Goal: Task Accomplishment & Management: Complete application form

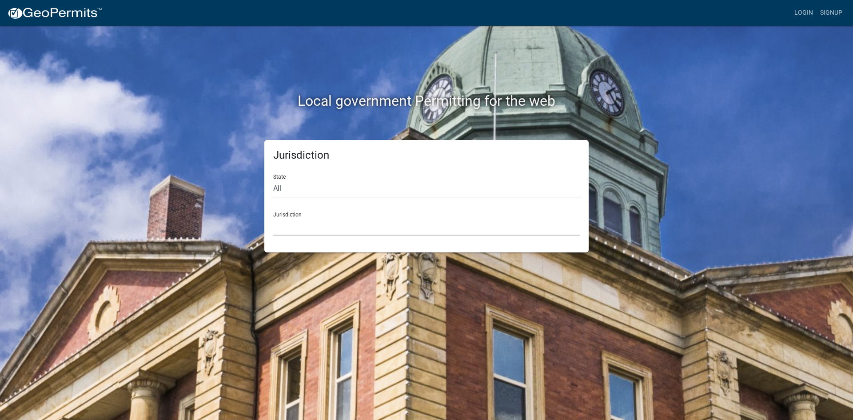
click at [297, 229] on select "[GEOGRAPHIC_DATA], [US_STATE] [GEOGRAPHIC_DATA], [US_STATE][PERSON_NAME][GEOGRA…" at bounding box center [426, 226] width 307 height 18
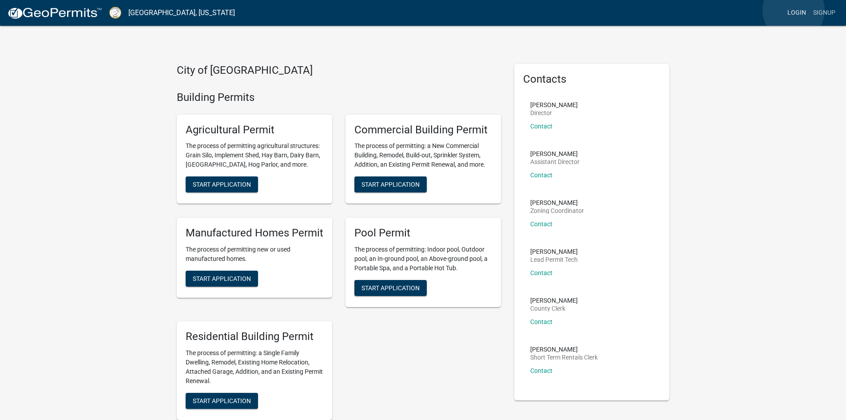
click at [794, 10] on link "Login" at bounding box center [797, 12] width 26 height 17
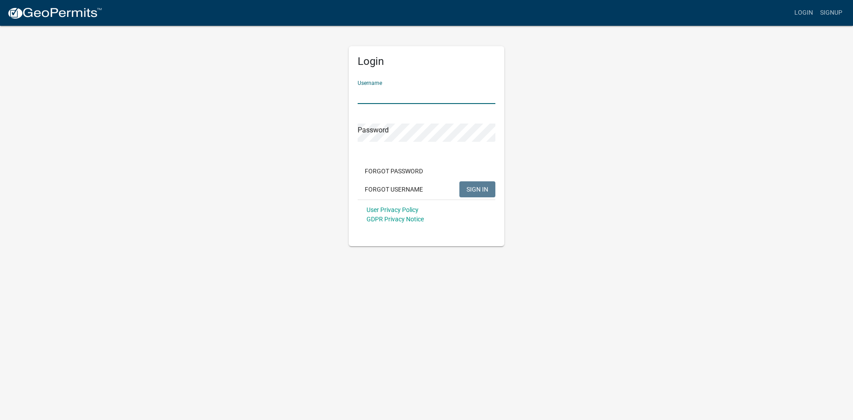
click at [433, 94] on input "Username" at bounding box center [427, 95] width 138 height 18
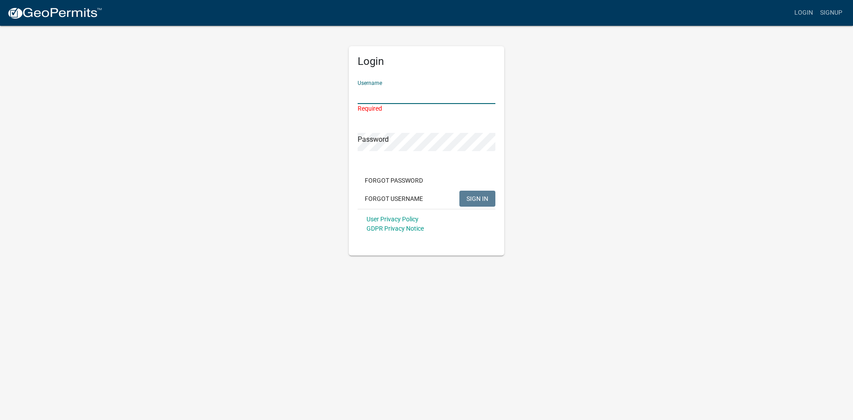
type input "RNewman3184"
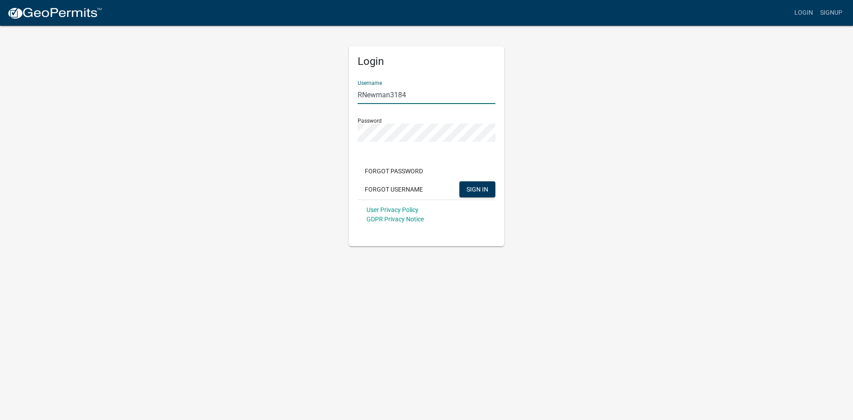
click at [459, 181] on button "SIGN IN" at bounding box center [477, 189] width 36 height 16
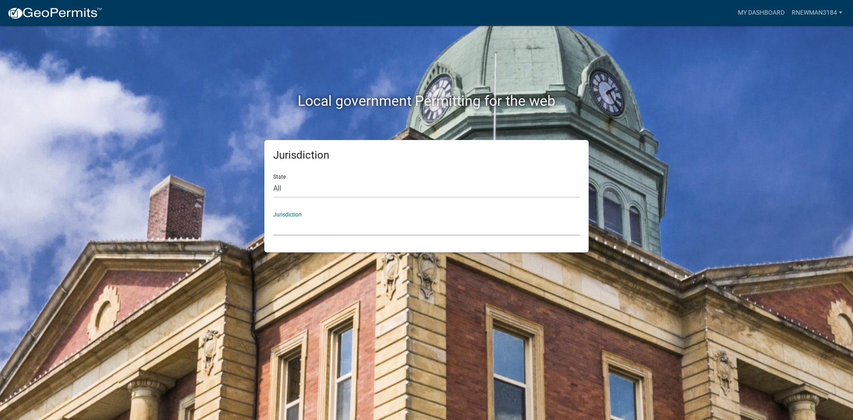
click at [292, 230] on select "[GEOGRAPHIC_DATA], [US_STATE] [GEOGRAPHIC_DATA], [US_STATE][PERSON_NAME][GEOGRA…" at bounding box center [426, 226] width 307 height 18
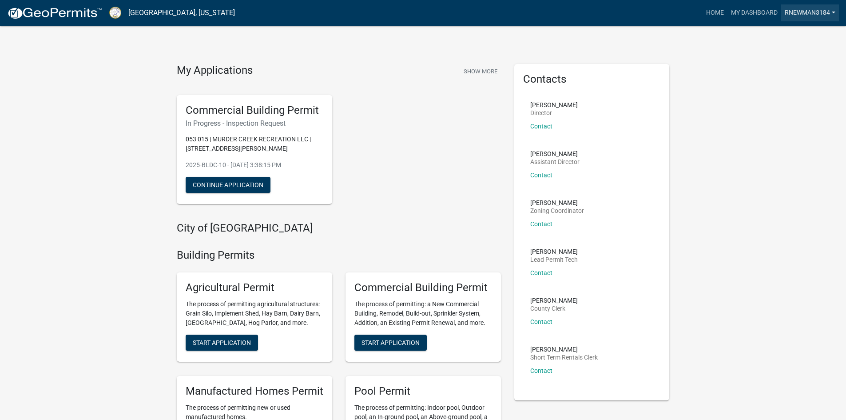
click at [817, 16] on link "RNewman3184" at bounding box center [811, 12] width 58 height 17
click at [744, 13] on link "My Dashboard" at bounding box center [755, 12] width 54 height 17
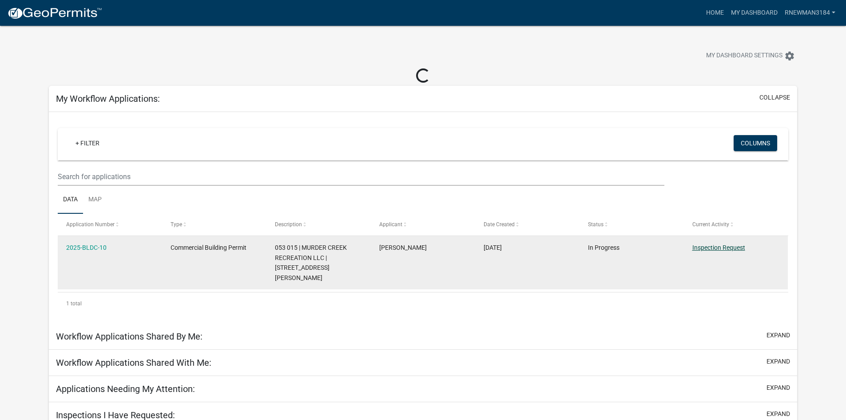
click at [717, 246] on link "Inspection Request" at bounding box center [719, 247] width 53 height 7
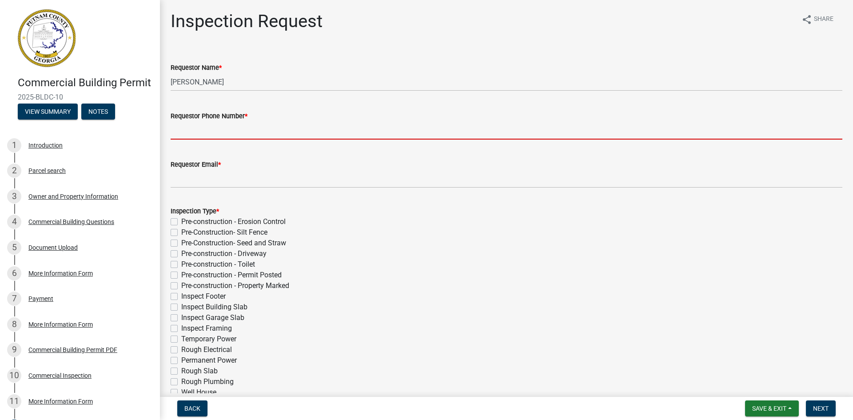
click at [243, 132] on input "Requestor Phone Number *" at bounding box center [507, 130] width 672 height 18
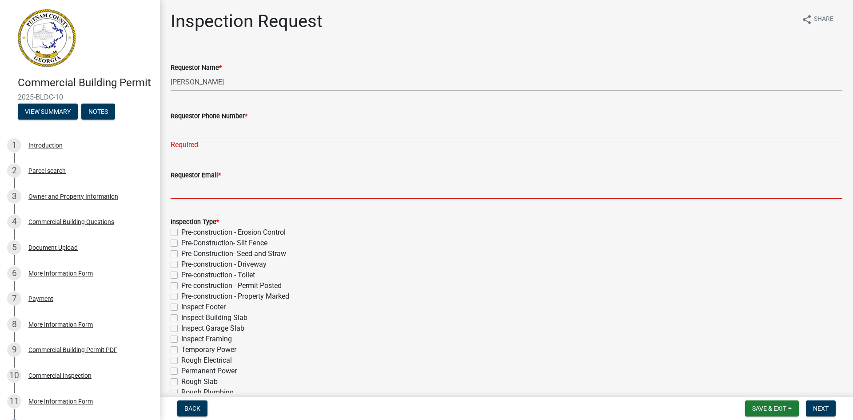
click at [184, 183] on input "Requestor Email *" at bounding box center [507, 189] width 672 height 18
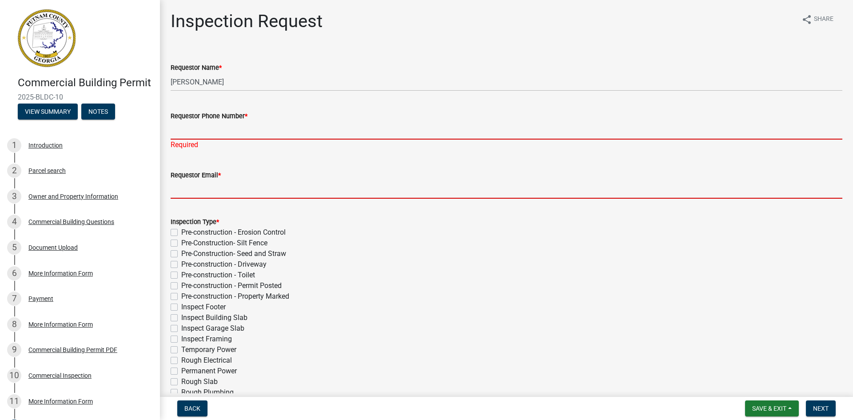
click at [203, 126] on input "Requestor Phone Number *" at bounding box center [507, 130] width 672 height 18
